Goal: Task Accomplishment & Management: Manage account settings

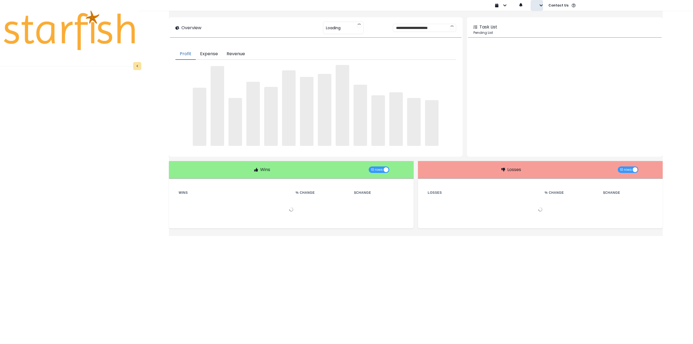
click at [535, 8] on button "button" at bounding box center [537, 5] width 12 height 11
type input "**********"
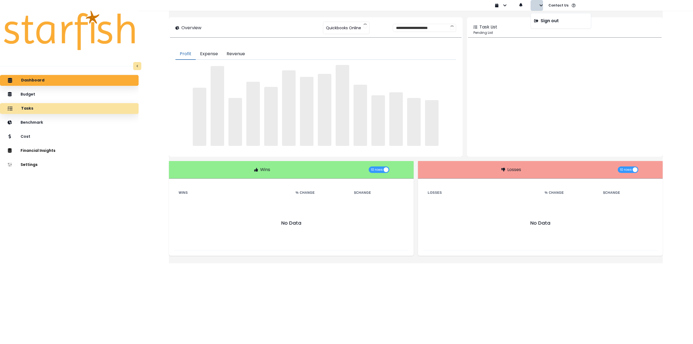
click at [49, 109] on div "Tasks" at bounding box center [69, 108] width 130 height 11
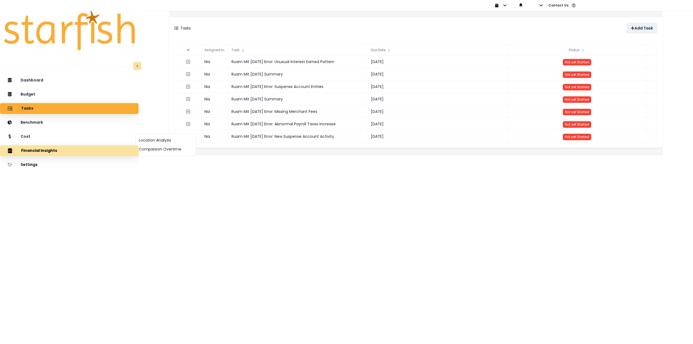
click at [42, 153] on button "Financial Insights" at bounding box center [69, 150] width 139 height 11
click at [151, 151] on button "Comparison Overtime" at bounding box center [166, 149] width 60 height 9
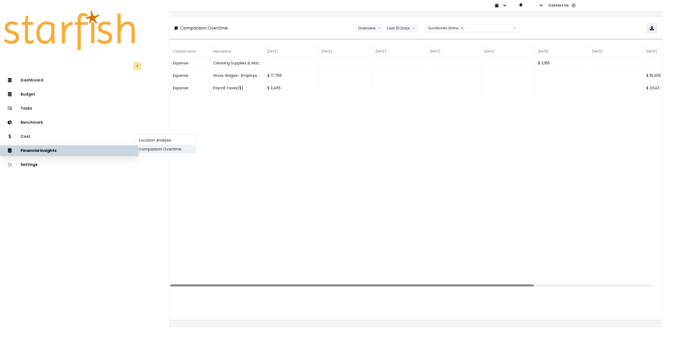
click at [177, 153] on button "Comparison Overtime" at bounding box center [166, 149] width 60 height 9
click at [164, 149] on button "Comparison Overtime" at bounding box center [166, 149] width 60 height 9
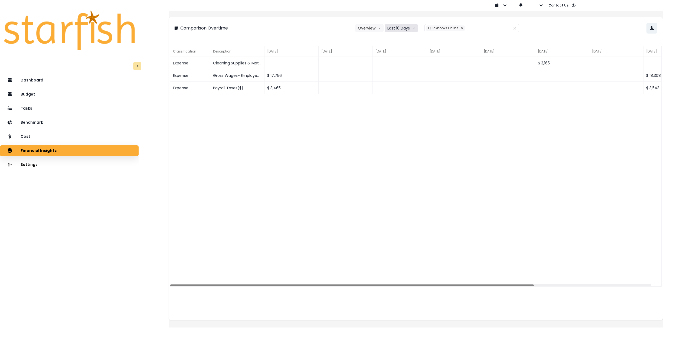
click at [399, 29] on button "Last 10 Days" at bounding box center [401, 28] width 33 height 8
click at [402, 54] on li "Last 15 Months" at bounding box center [401, 58] width 33 height 10
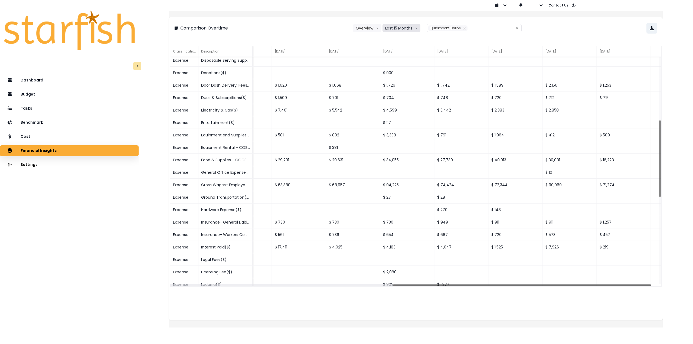
drag, startPoint x: 360, startPoint y: 286, endPoint x: 628, endPoint y: 283, distance: 268.6
click at [628, 283] on div "Expense Disposable Serving Supplies- COGS($) $ 957 $ 451 Expense Donations($) $…" at bounding box center [415, 172] width 491 height 230
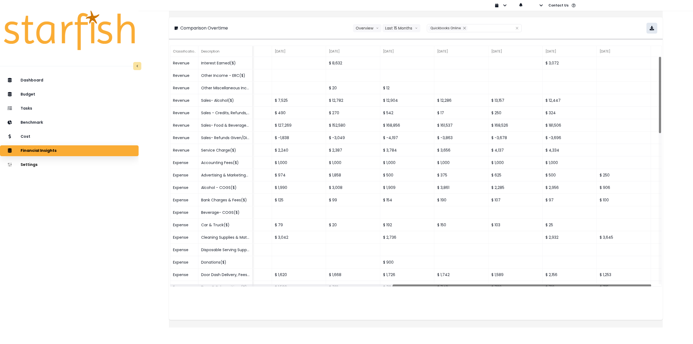
click at [650, 29] on icon "button" at bounding box center [652, 28] width 4 height 4
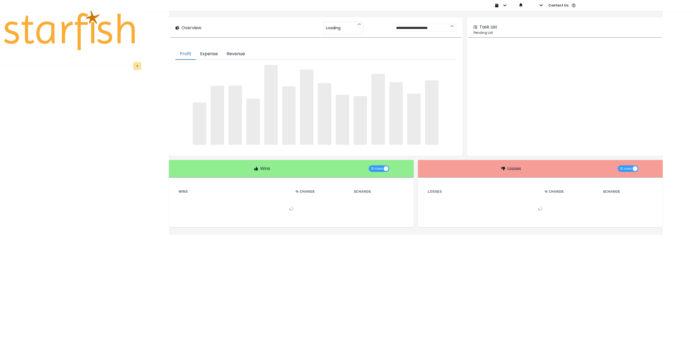
type input "**********"
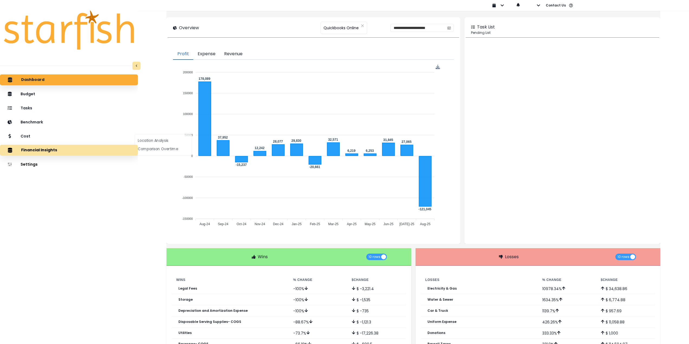
click at [57, 152] on button "Financial Insights" at bounding box center [69, 150] width 138 height 11
click at [150, 154] on div "Location Analysis Comparison Overtime" at bounding box center [165, 144] width 60 height 22
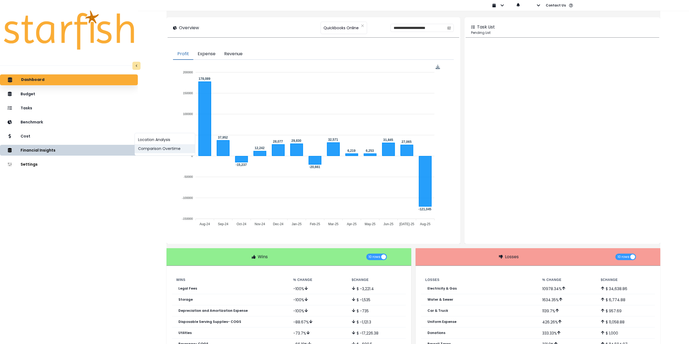
click at [152, 151] on button "Comparison Overtime" at bounding box center [165, 148] width 60 height 9
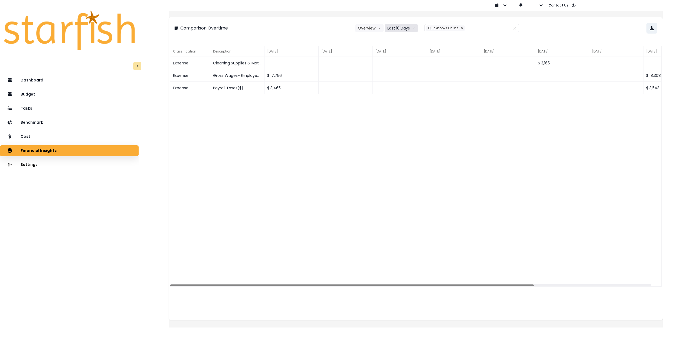
click at [394, 26] on button "Last 10 Days" at bounding box center [401, 28] width 33 height 8
click at [407, 58] on span "Last 15 Months" at bounding box center [401, 57] width 26 height 5
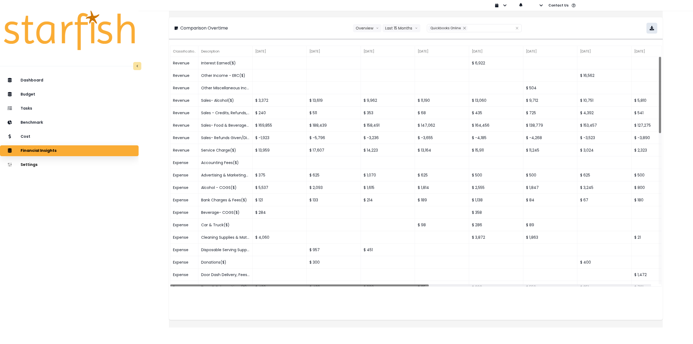
click at [650, 29] on icon "button" at bounding box center [652, 28] width 4 height 4
click at [54, 139] on div "Cost" at bounding box center [69, 136] width 130 height 11
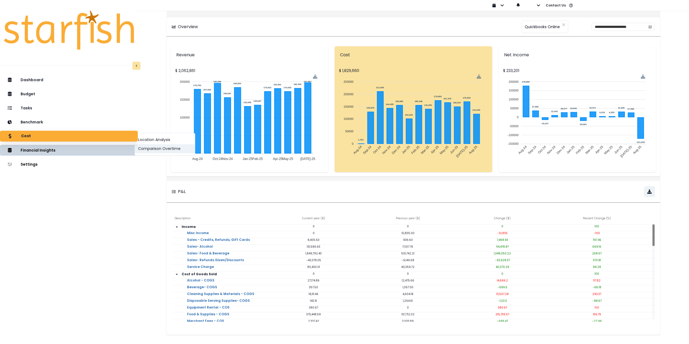
click at [153, 150] on button "Comparison Overtime" at bounding box center [165, 148] width 60 height 9
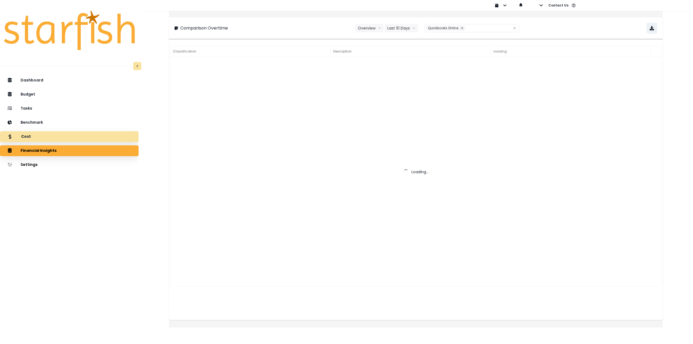
click at [59, 136] on div "Cost" at bounding box center [69, 136] width 130 height 11
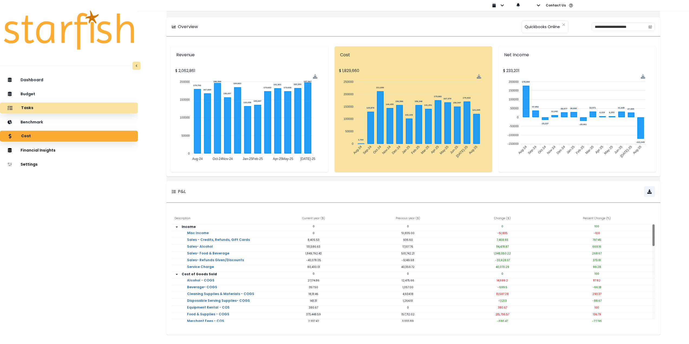
click at [65, 110] on div "Tasks" at bounding box center [68, 107] width 129 height 11
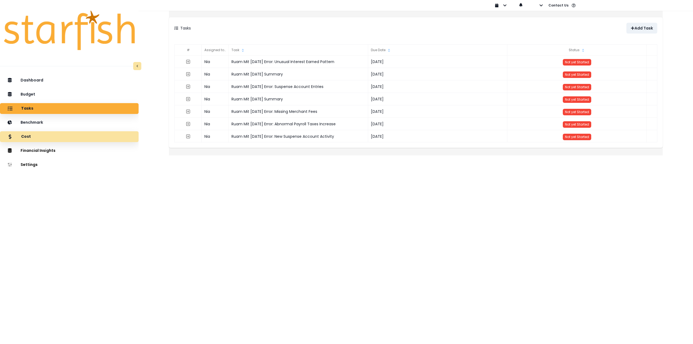
click at [74, 138] on div "Cost" at bounding box center [69, 136] width 130 height 11
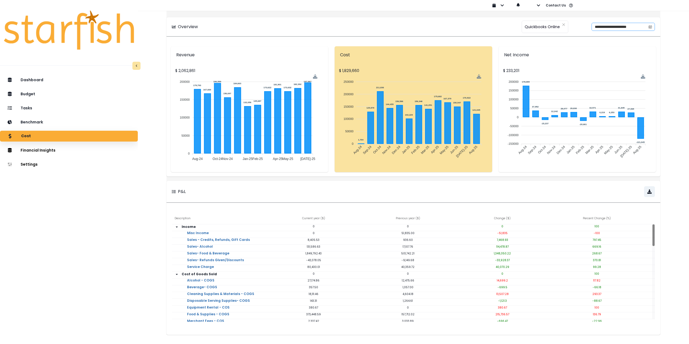
click at [648, 25] on icon "calendar" at bounding box center [650, 27] width 4 height 4
click at [584, 48] on icon "page previous" at bounding box center [582, 47] width 3 height 3
click at [583, 63] on div "1" at bounding box center [585, 64] width 8 height 8
click at [583, 49] on icon "page previous" at bounding box center [582, 47] width 3 height 3
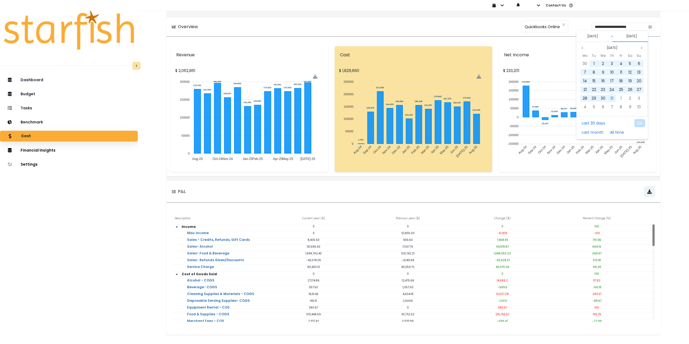
click at [615, 98] on div "31" at bounding box center [612, 98] width 8 height 8
click at [642, 124] on button "OK" at bounding box center [639, 123] width 11 height 8
type input "**********"
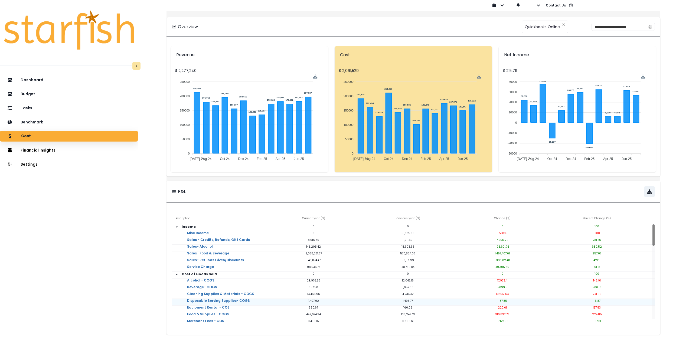
click at [281, 300] on p "1,407.92" at bounding box center [313, 301] width 94 height 4
click at [81, 227] on div "Dashboard Budget Tasks Benchmark Cost Financial Insights Location Analysis Comp…" at bounding box center [69, 224] width 138 height 303
click at [51, 112] on div "Tasks" at bounding box center [68, 107] width 129 height 11
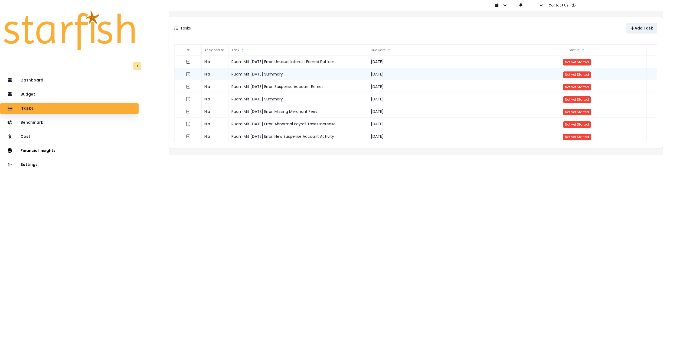
drag, startPoint x: 300, startPoint y: 74, endPoint x: 226, endPoint y: 74, distance: 74.5
click at [226, 68] on div "Nia Ruam Mit June 2025 Summary 2025-08-01 Not yet Started" at bounding box center [416, 68] width 482 height 0
copy div "Ruam Mit June 2025 Summary"
click at [649, 27] on button "Add Task" at bounding box center [641, 28] width 31 height 11
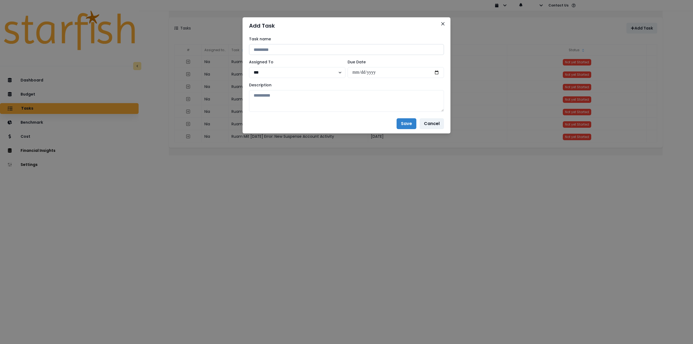
click at [319, 54] on input at bounding box center [346, 49] width 195 height 11
paste input "**********"
click at [281, 50] on input "**********" at bounding box center [346, 49] width 195 height 11
type input "**********"
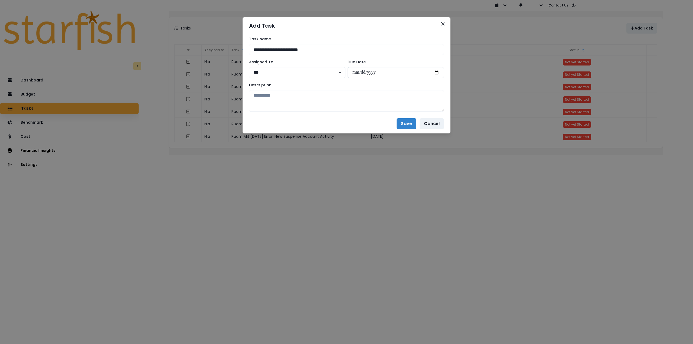
click at [440, 71] on input "date" at bounding box center [396, 72] width 96 height 11
click at [436, 70] on input "date" at bounding box center [396, 72] width 96 height 11
type input "**********"
click at [353, 107] on textarea at bounding box center [346, 101] width 195 height 22
click at [338, 100] on textarea at bounding box center [346, 101] width 195 height 22
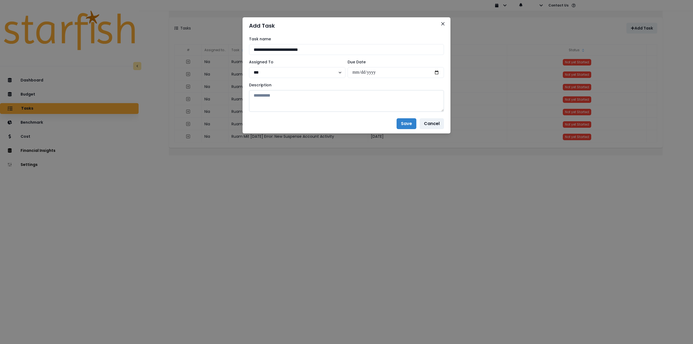
paste textarea "**********"
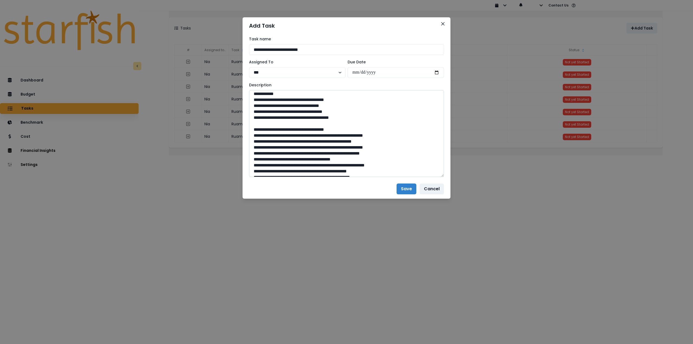
drag, startPoint x: 443, startPoint y: 109, endPoint x: 429, endPoint y: 251, distance: 143.1
click at [431, 177] on textarea at bounding box center [346, 133] width 195 height 87
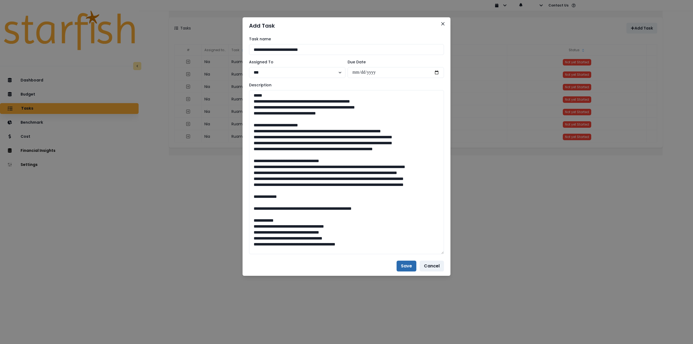
type textarea "**********"
click at [401, 263] on button "Save" at bounding box center [407, 266] width 20 height 11
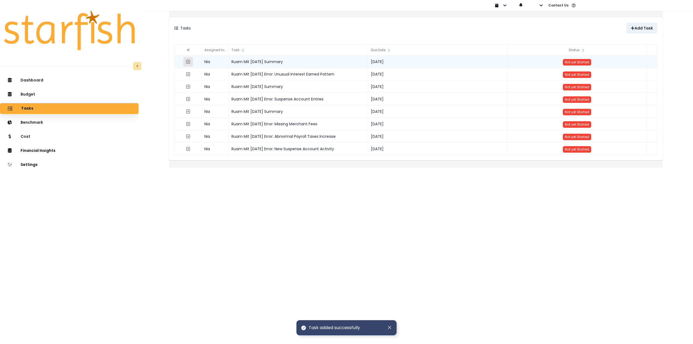
click at [190, 63] on icon "expand outline" at bounding box center [188, 62] width 4 height 4
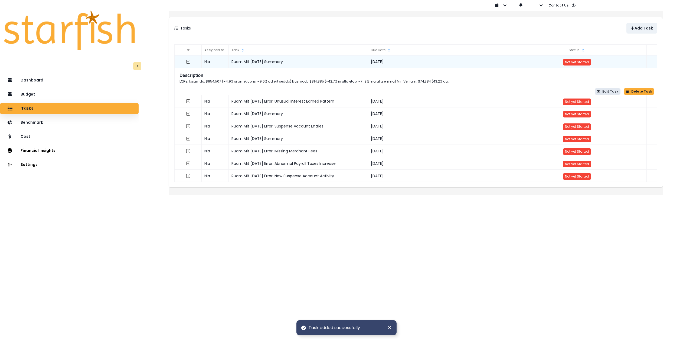
click at [600, 91] on button "Edit Task" at bounding box center [608, 91] width 26 height 6
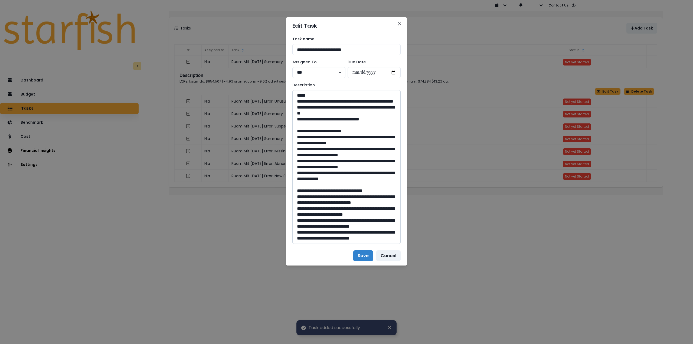
drag, startPoint x: 400, startPoint y: 110, endPoint x: 398, endPoint y: 216, distance: 106.1
click at [404, 246] on div "**********" at bounding box center [346, 140] width 121 height 212
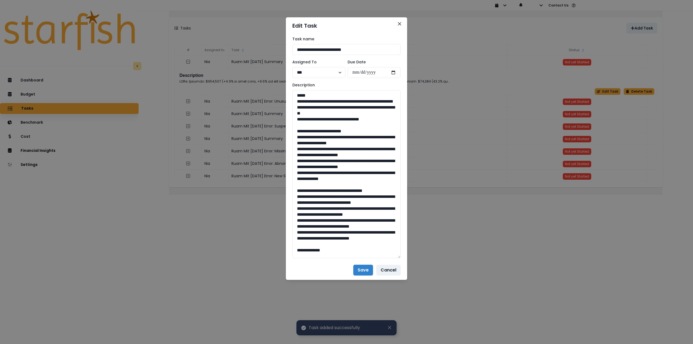
drag, startPoint x: 383, startPoint y: 127, endPoint x: 290, endPoint y: 103, distance: 95.4
drag, startPoint x: 377, startPoint y: 192, endPoint x: 291, endPoint y: 144, distance: 97.9
click at [291, 144] on div "**********" at bounding box center [346, 147] width 121 height 226
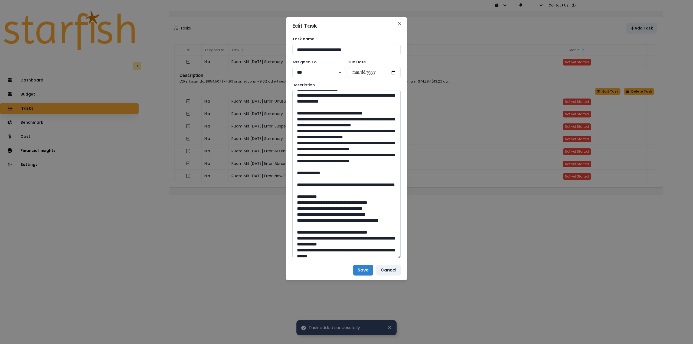
scroll to position [81, 0]
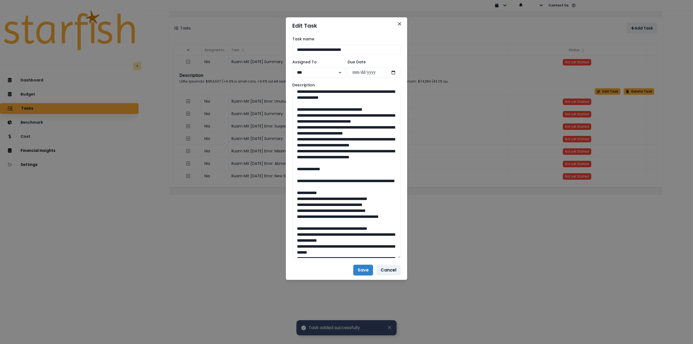
drag, startPoint x: 344, startPoint y: 193, endPoint x: 291, endPoint y: 129, distance: 83.1
click at [291, 129] on div "**********" at bounding box center [346, 147] width 121 height 226
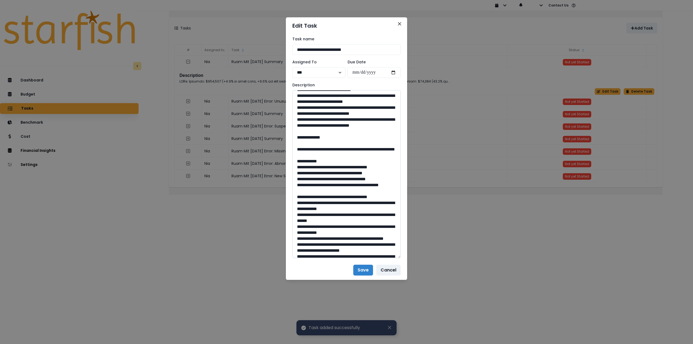
scroll to position [135, 0]
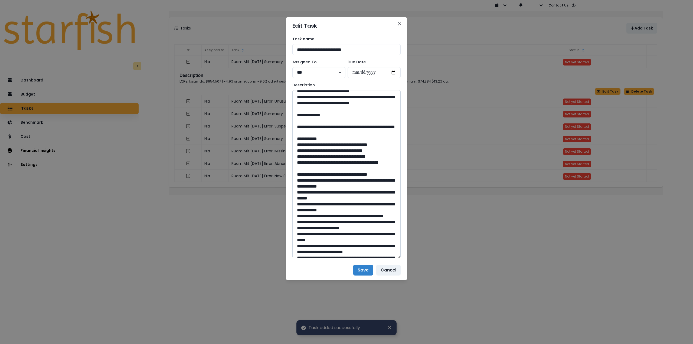
drag, startPoint x: 312, startPoint y: 164, endPoint x: 354, endPoint y: 173, distance: 43.2
click at [354, 173] on textarea at bounding box center [346, 174] width 108 height 168
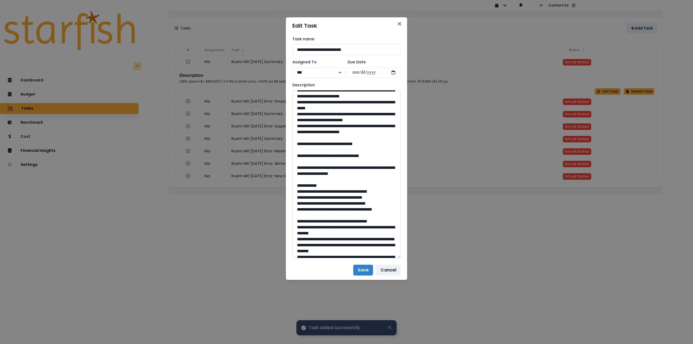
scroll to position [271, 0]
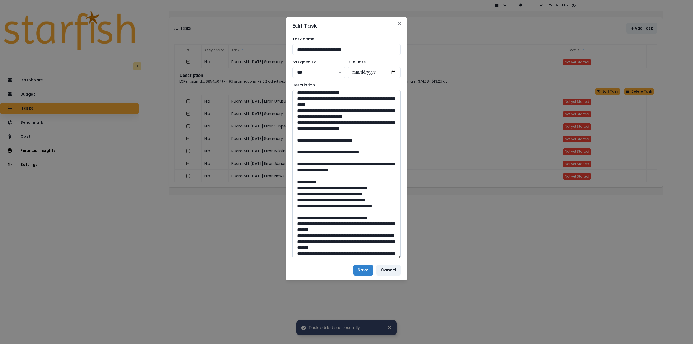
drag, startPoint x: 349, startPoint y: 199, endPoint x: 335, endPoint y: 199, distance: 14.6
click at [335, 199] on textarea at bounding box center [346, 174] width 108 height 168
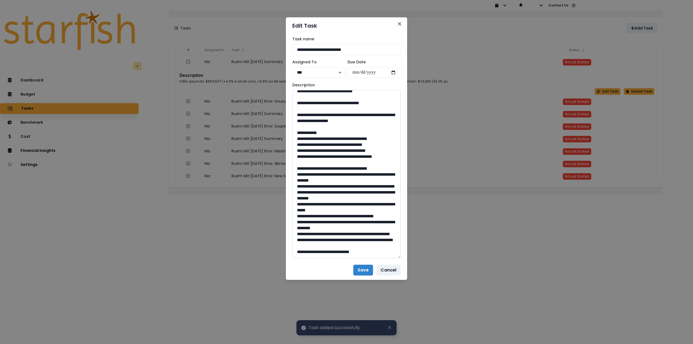
scroll to position [325, 0]
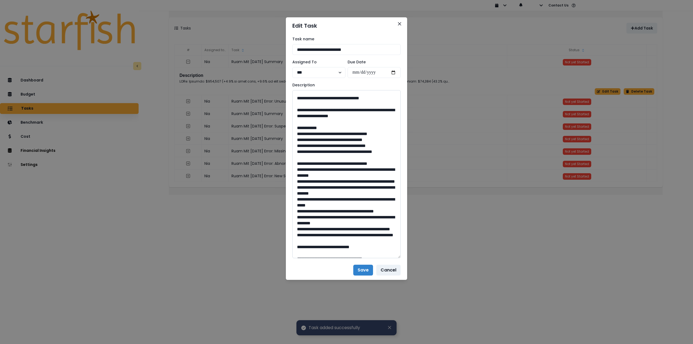
drag, startPoint x: 313, startPoint y: 169, endPoint x: 395, endPoint y: 177, distance: 82.1
click at [395, 177] on textarea at bounding box center [346, 174] width 108 height 168
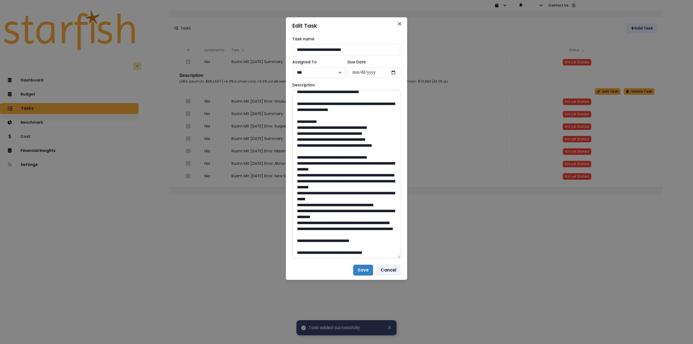
scroll to position [420, 0]
drag, startPoint x: 345, startPoint y: 254, endPoint x: 339, endPoint y: 252, distance: 6.1
click at [338, 254] on textarea at bounding box center [346, 174] width 108 height 168
click at [347, 239] on textarea at bounding box center [346, 174] width 108 height 168
drag, startPoint x: 345, startPoint y: 240, endPoint x: 335, endPoint y: 240, distance: 10.0
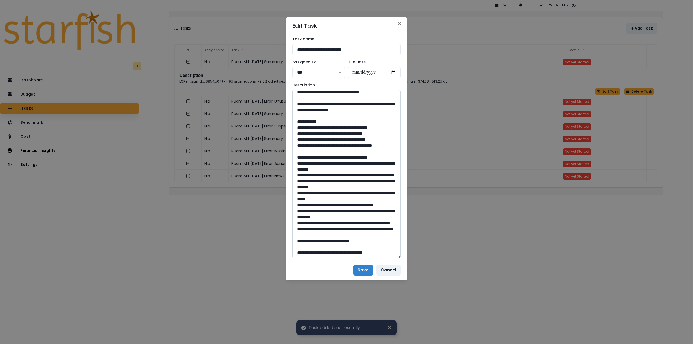
click at [335, 240] on textarea at bounding box center [346, 174] width 108 height 168
